Goal: Task Accomplishment & Management: Use online tool/utility

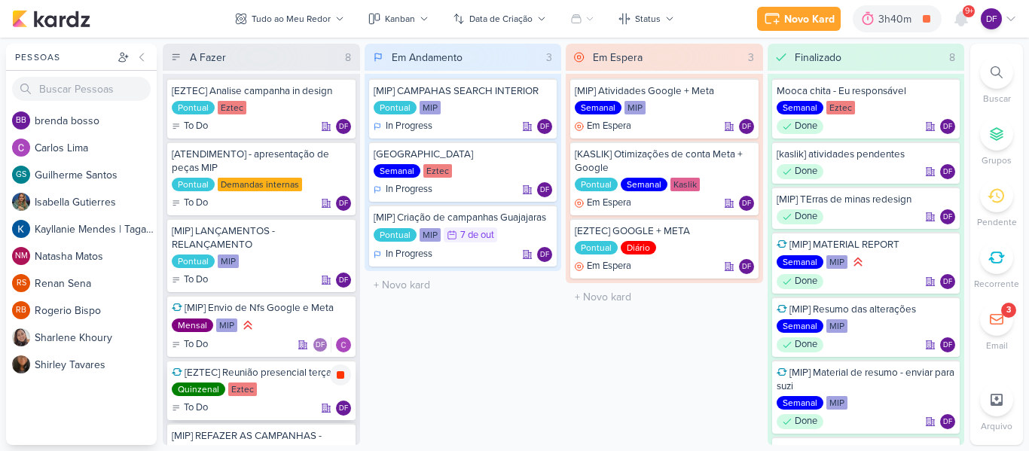
click at [337, 378] on icon at bounding box center [341, 375] width 8 height 8
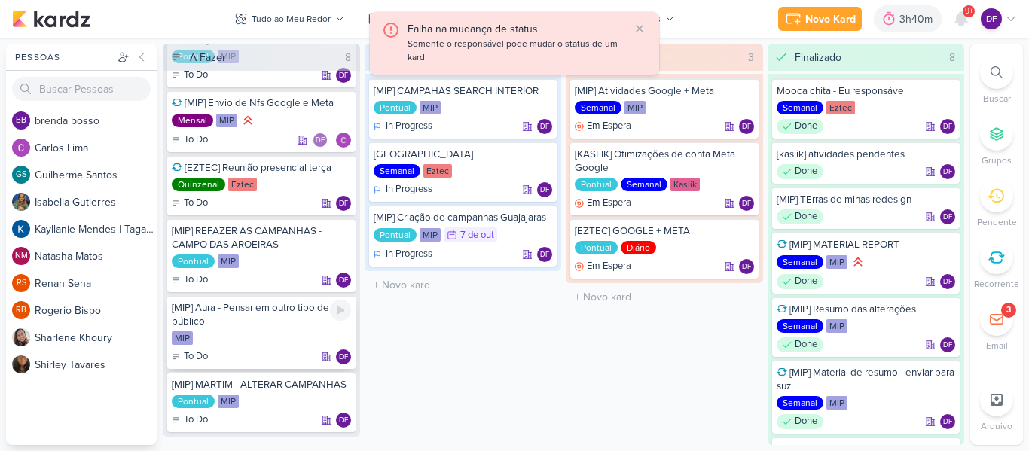
scroll to position [149, 0]
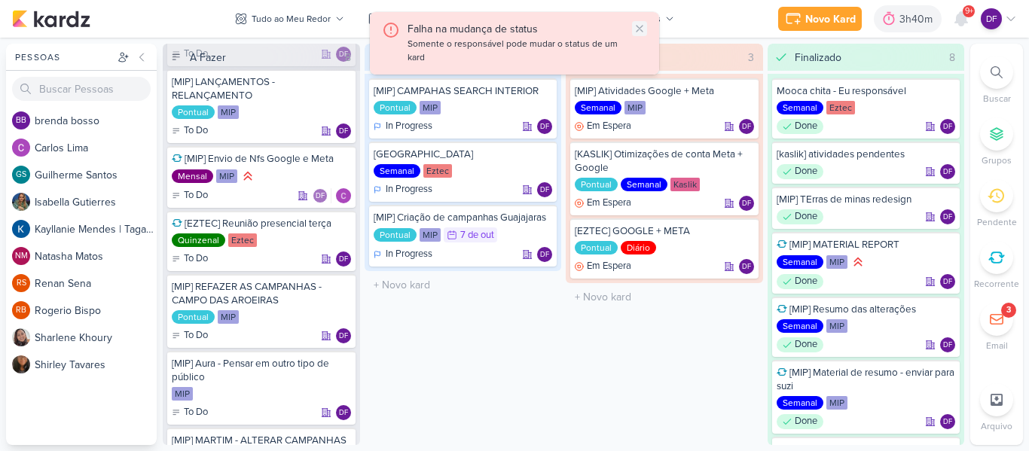
click at [643, 23] on icon at bounding box center [639, 29] width 12 height 12
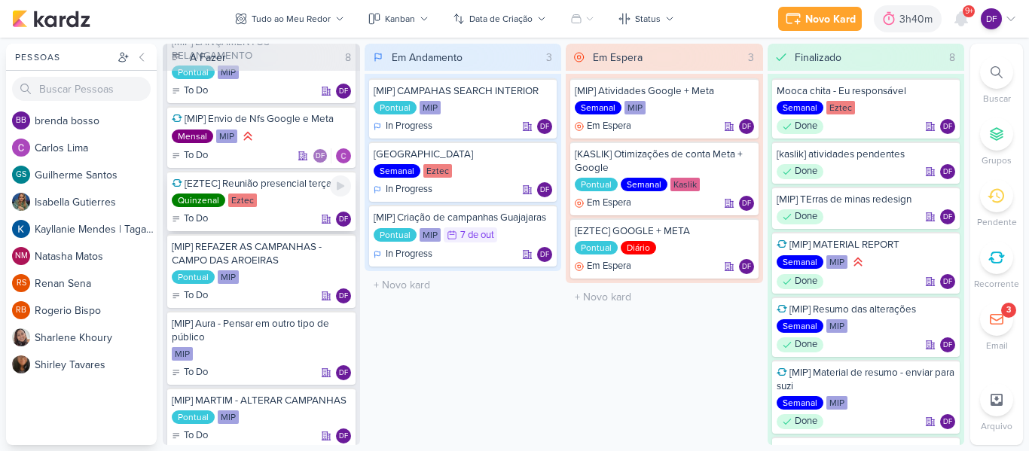
scroll to position [224, 0]
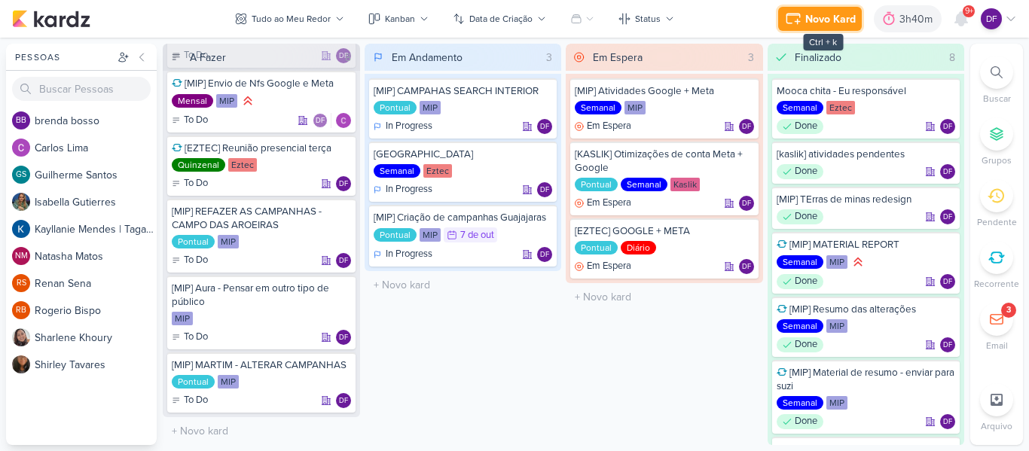
click at [837, 20] on div "Novo Kard" at bounding box center [830, 19] width 50 height 16
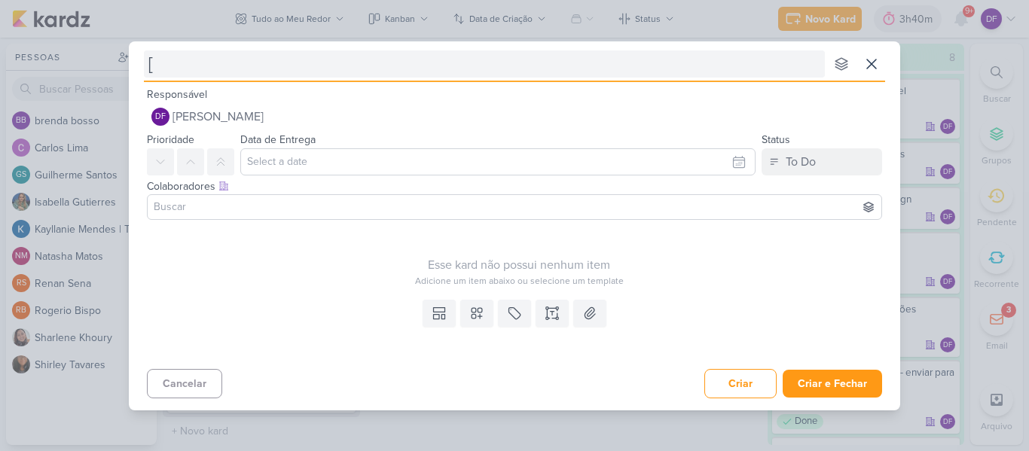
type input "[M"
type input "[MIP"
type input "[MIP]"
type input "[MIP] Te"
type input "[MIP] Terras de minas -"
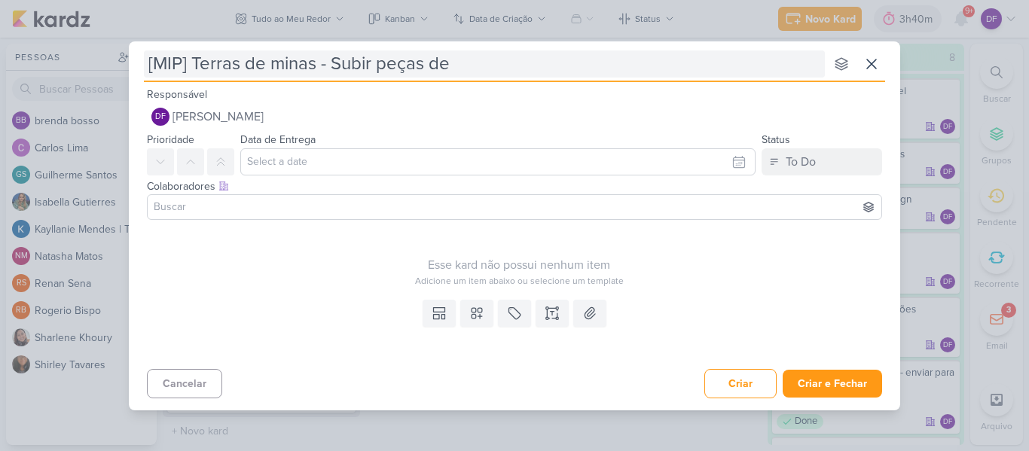
type input "[MIP] Terras de minas - Subir peças de"
type input "[MIP] Terras de minas - Subir peças D"
type input "[MIP] Terras de minas - Subir peças Demand gen"
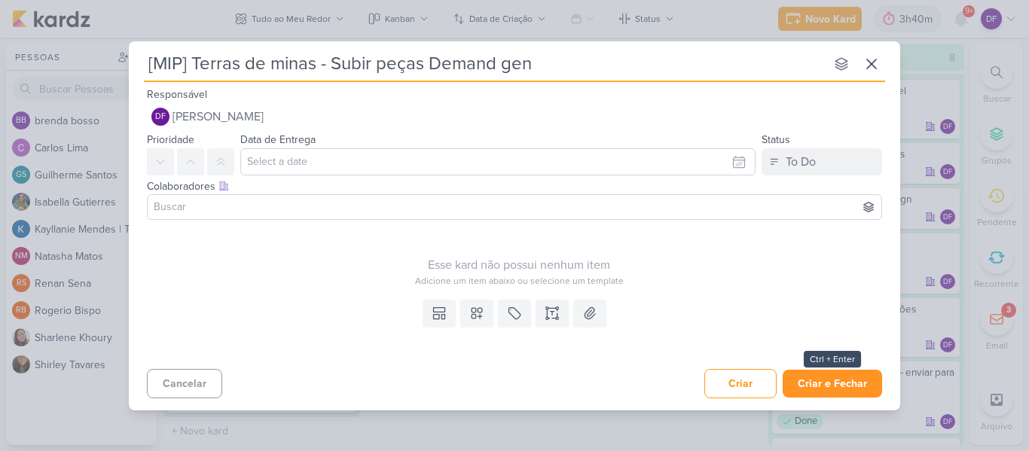
type input "[MIP] Terras de minas - Subir peças Demand gen"
click at [829, 383] on button "Criar e Fechar" at bounding box center [831, 384] width 99 height 28
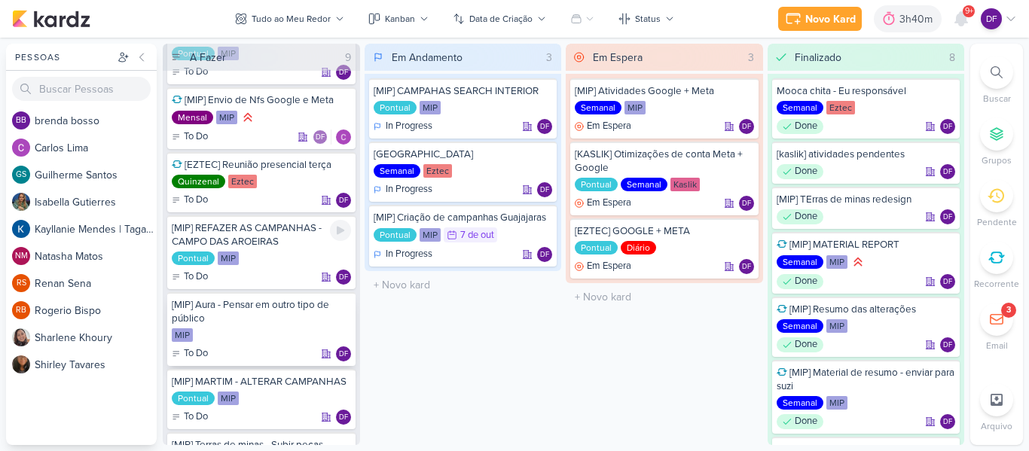
scroll to position [283, 0]
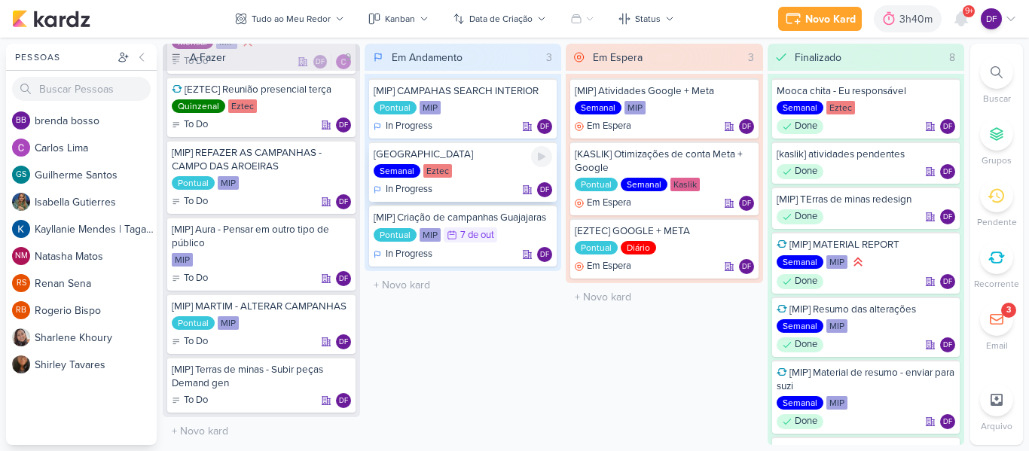
click at [472, 172] on div "Semanal Eztec" at bounding box center [462, 171] width 179 height 15
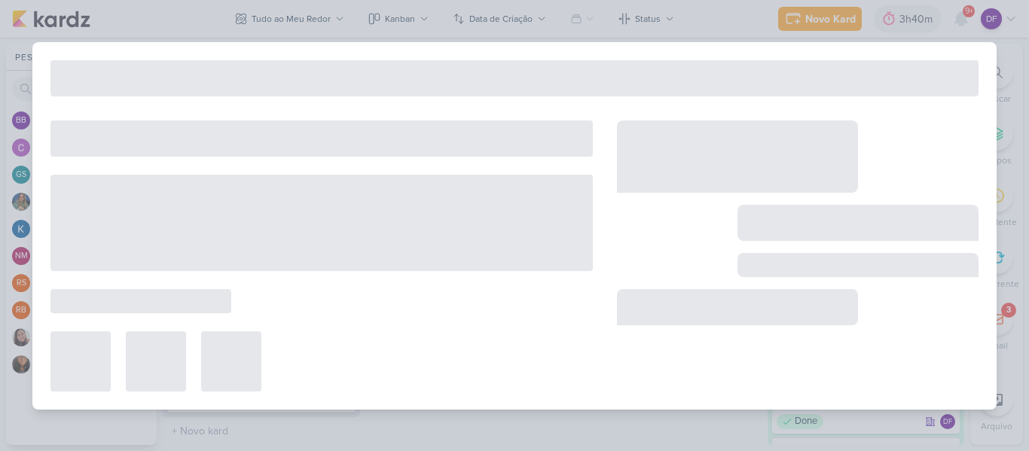
type input "[GEOGRAPHIC_DATA]"
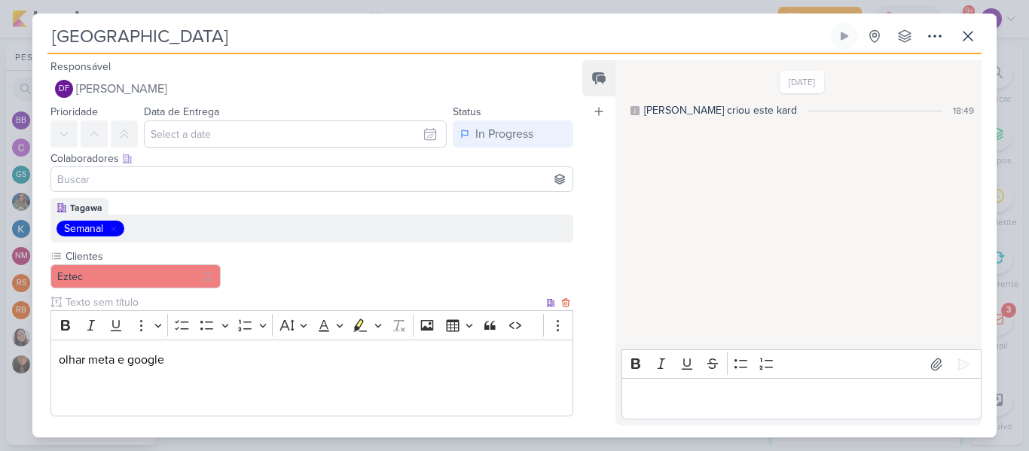
click at [254, 383] on p "Editor editing area: main" at bounding box center [312, 378] width 506 height 18
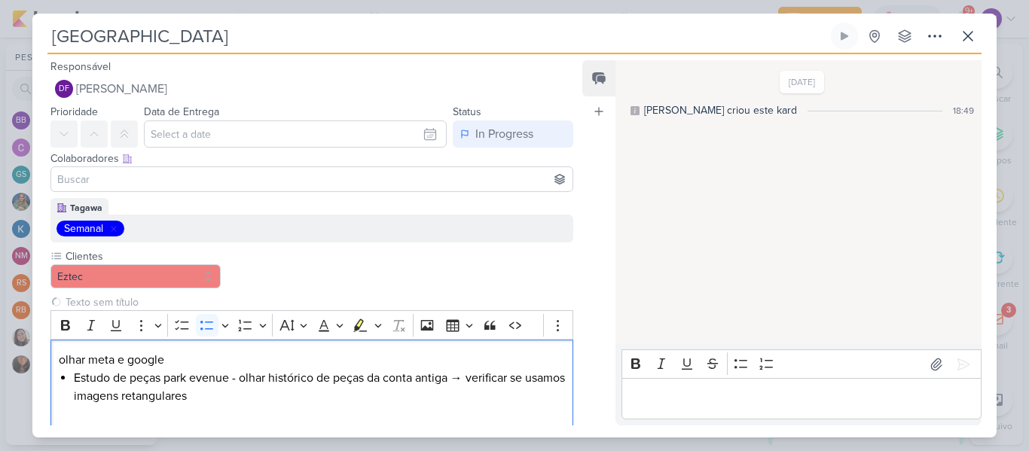
click at [786, 227] on div "[DATE] [PERSON_NAME] criou este kard 18:49" at bounding box center [797, 203] width 364 height 282
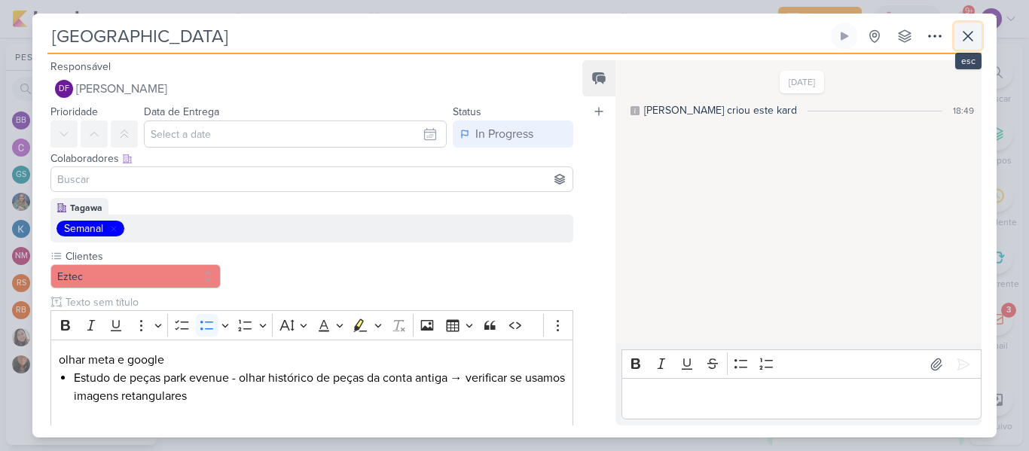
click at [971, 41] on icon at bounding box center [968, 36] width 18 height 18
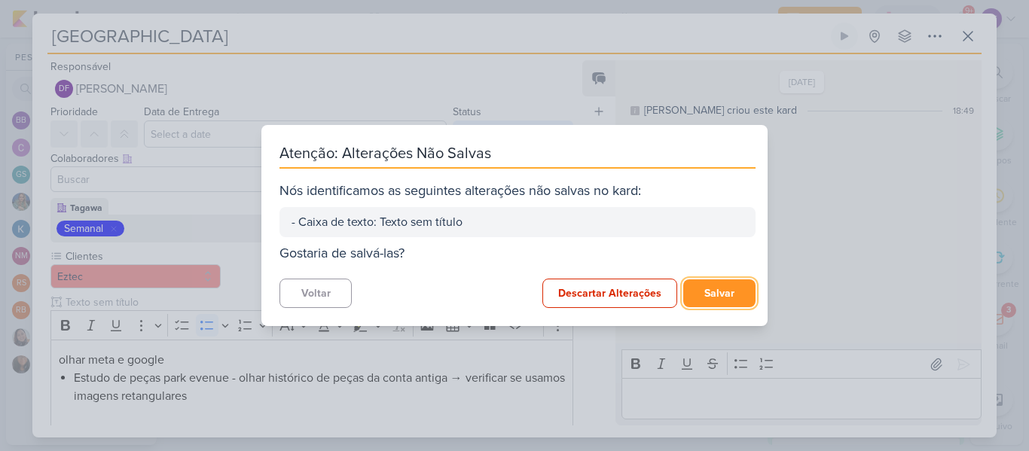
click at [716, 292] on button "Salvar" at bounding box center [719, 293] width 72 height 28
